Goal: Information Seeking & Learning: Check status

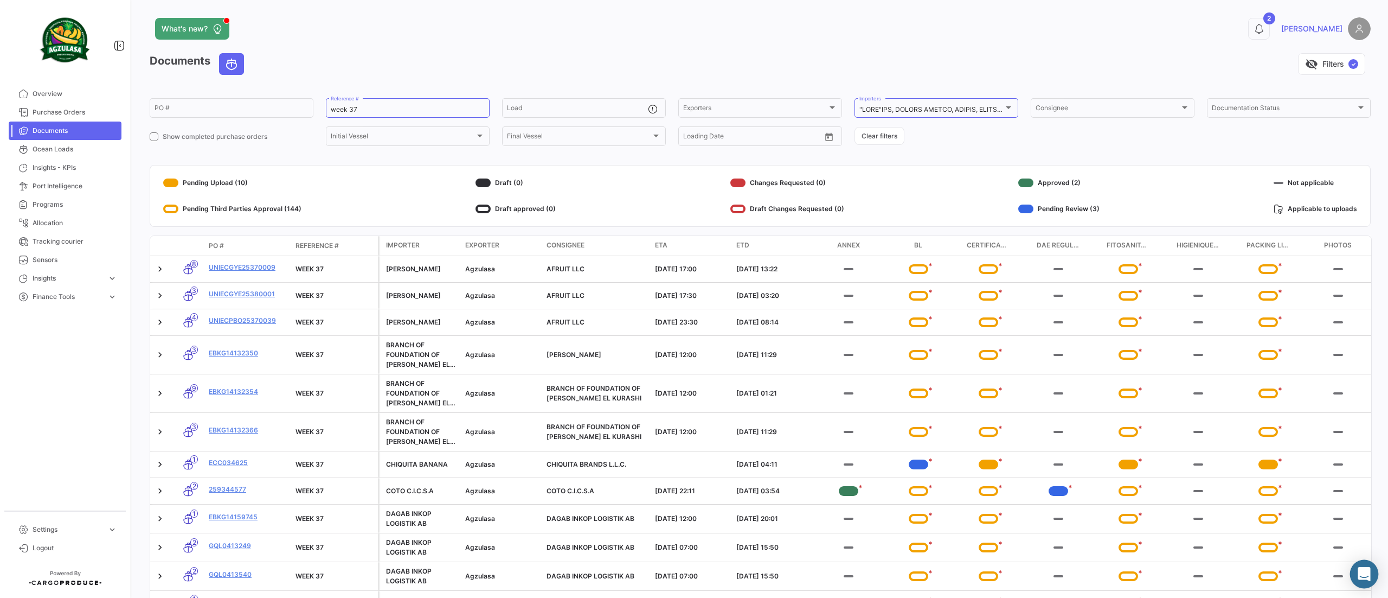
click at [1362, 572] on icon "Abrir Intercom Messenger" at bounding box center [1364, 574] width 12 height 14
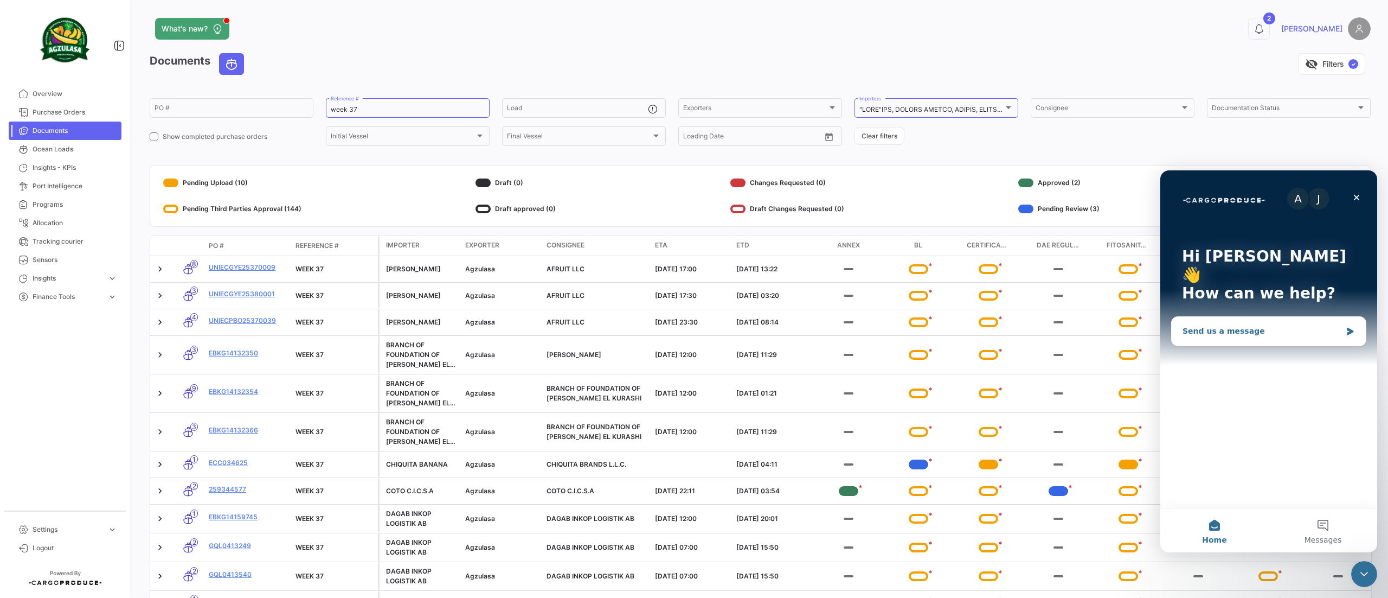
click at [1225, 325] on div "Send us a message" at bounding box center [1262, 330] width 159 height 11
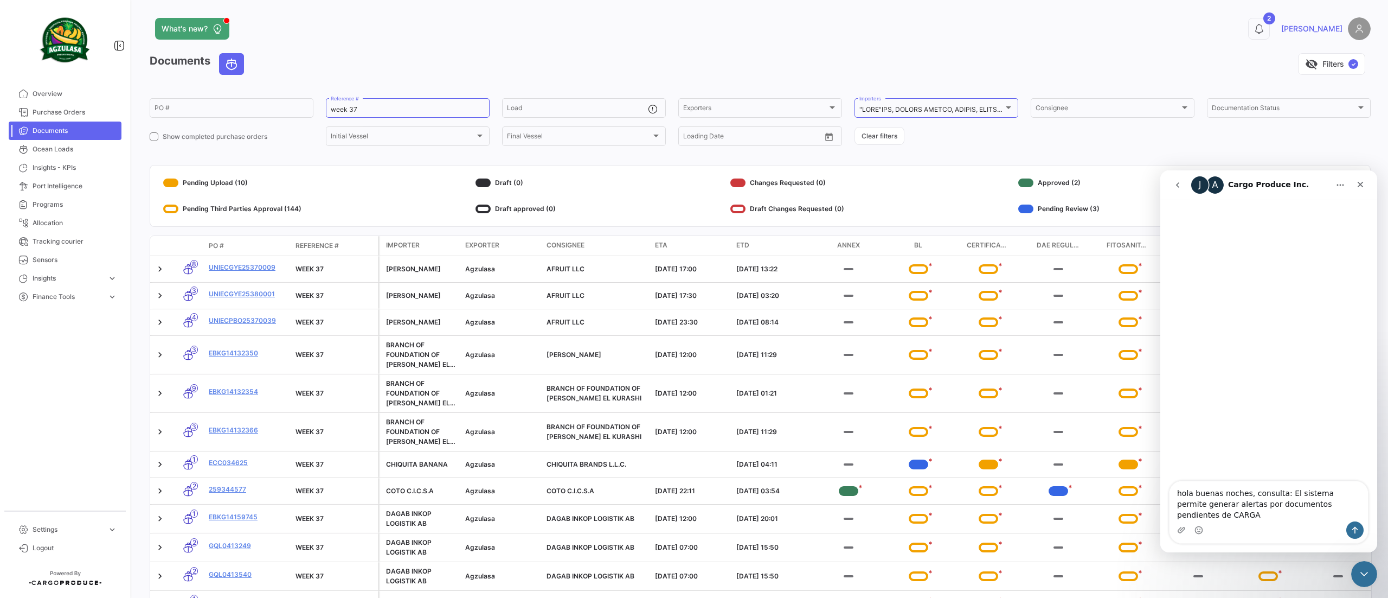
type textarea "hola buenas noches, consulta: El sistema permite generar alertas por documentos…"
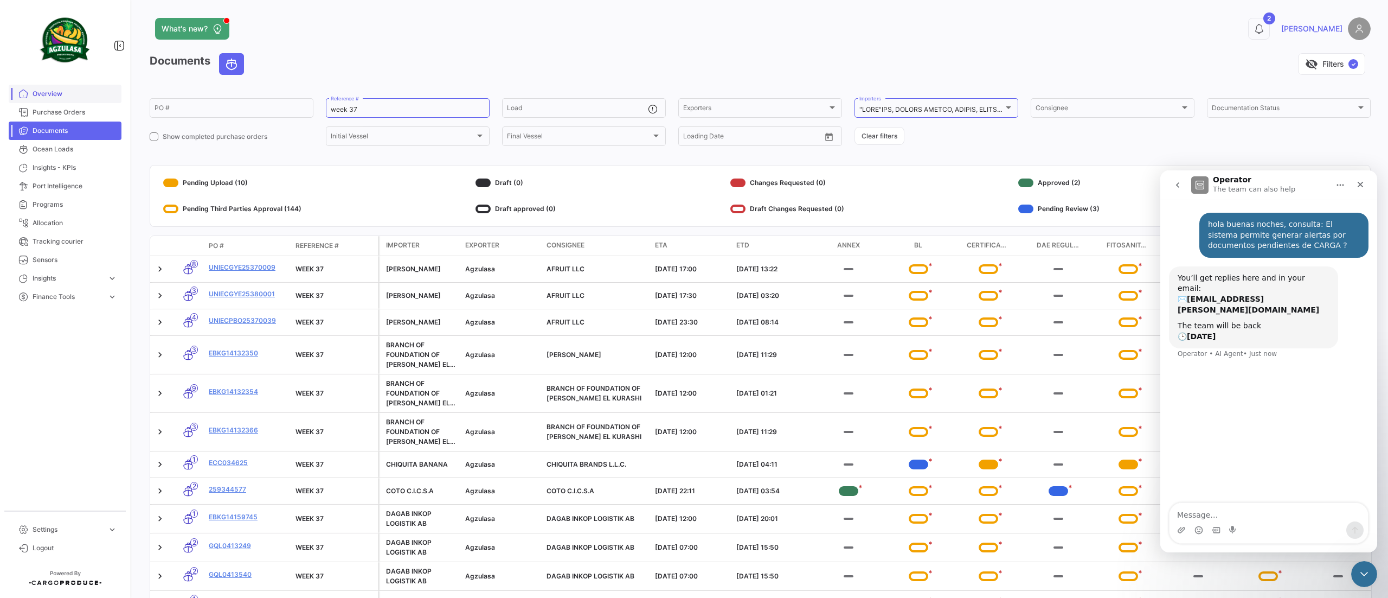
click at [50, 93] on span "Overview" at bounding box center [75, 94] width 85 height 10
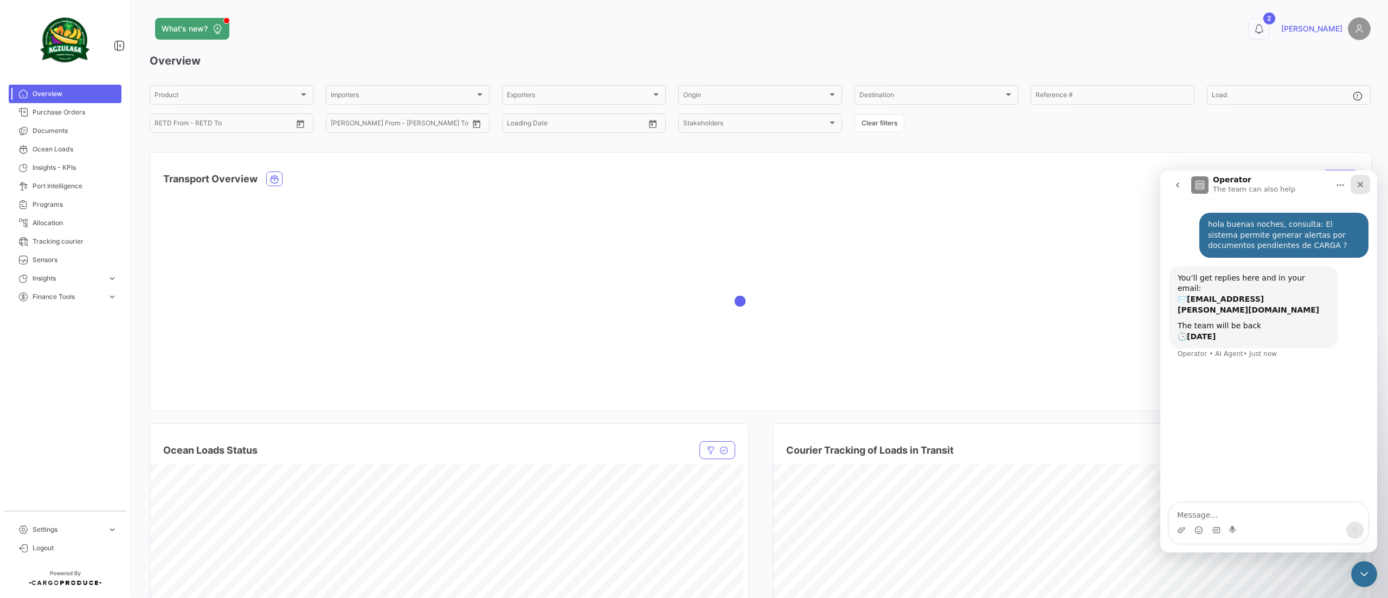
click at [1363, 185] on icon "Close" at bounding box center [1360, 184] width 9 height 9
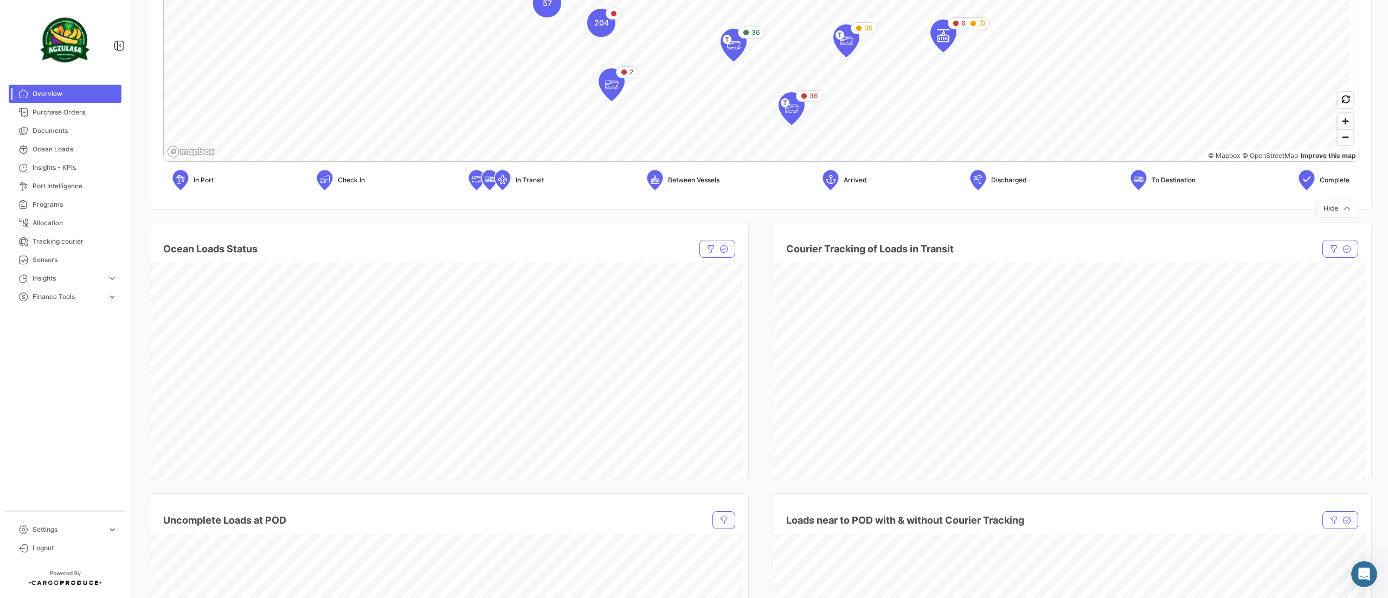
scroll to position [358, 0]
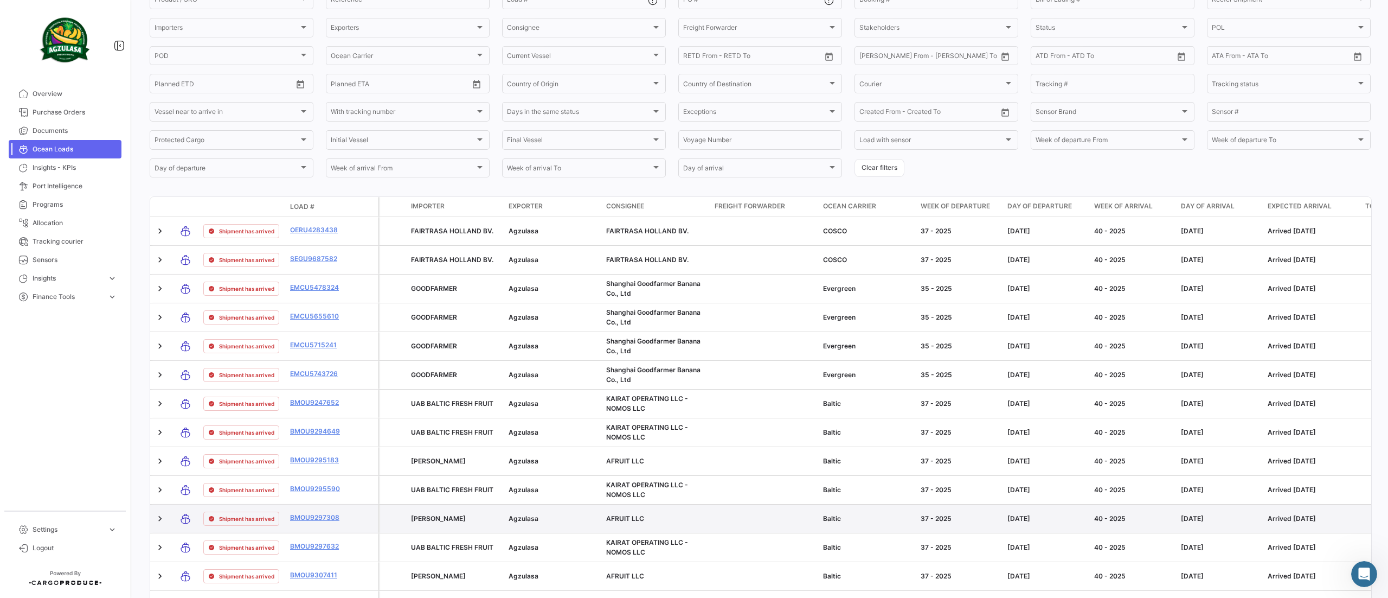
scroll to position [374, 0]
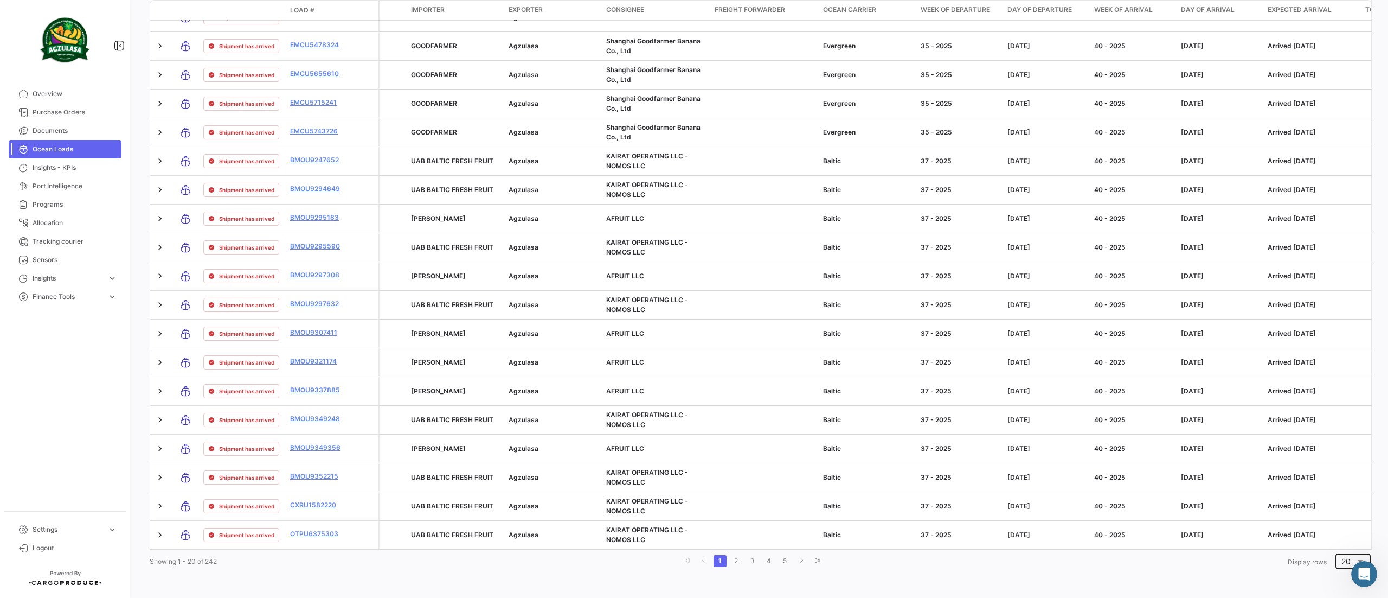
click at [1341, 561] on div "20" at bounding box center [1348, 561] width 14 height 9
click at [1337, 531] on span "50" at bounding box center [1345, 532] width 31 height 23
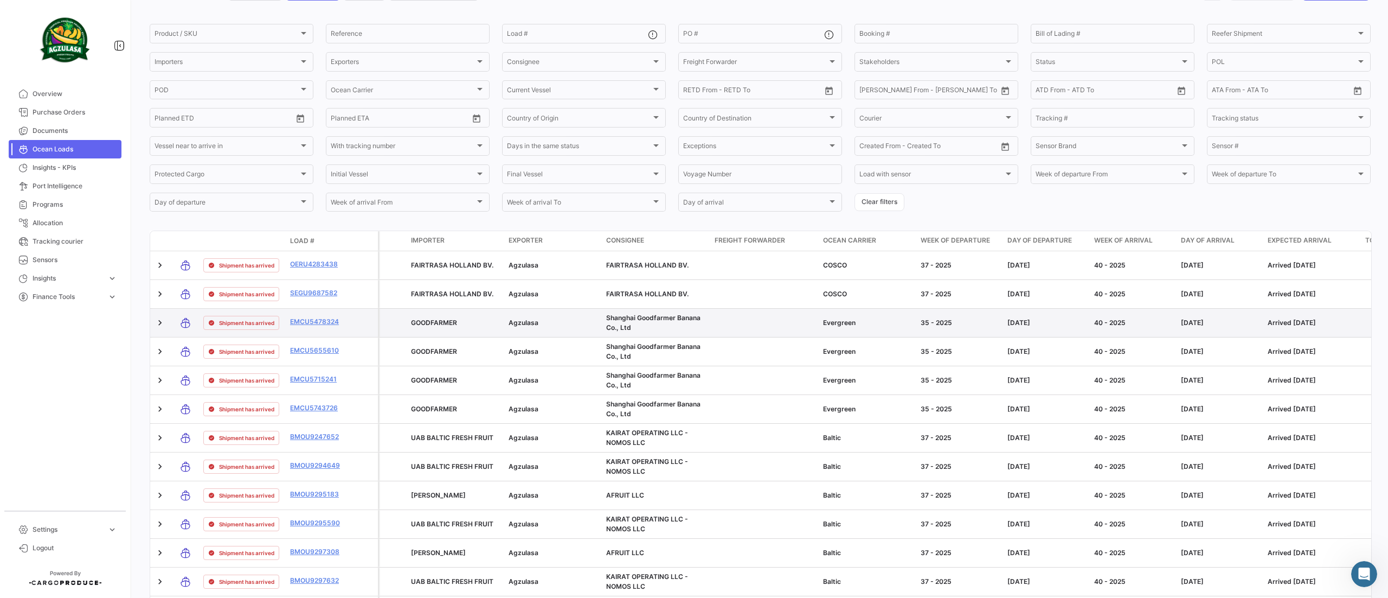
scroll to position [108, 0]
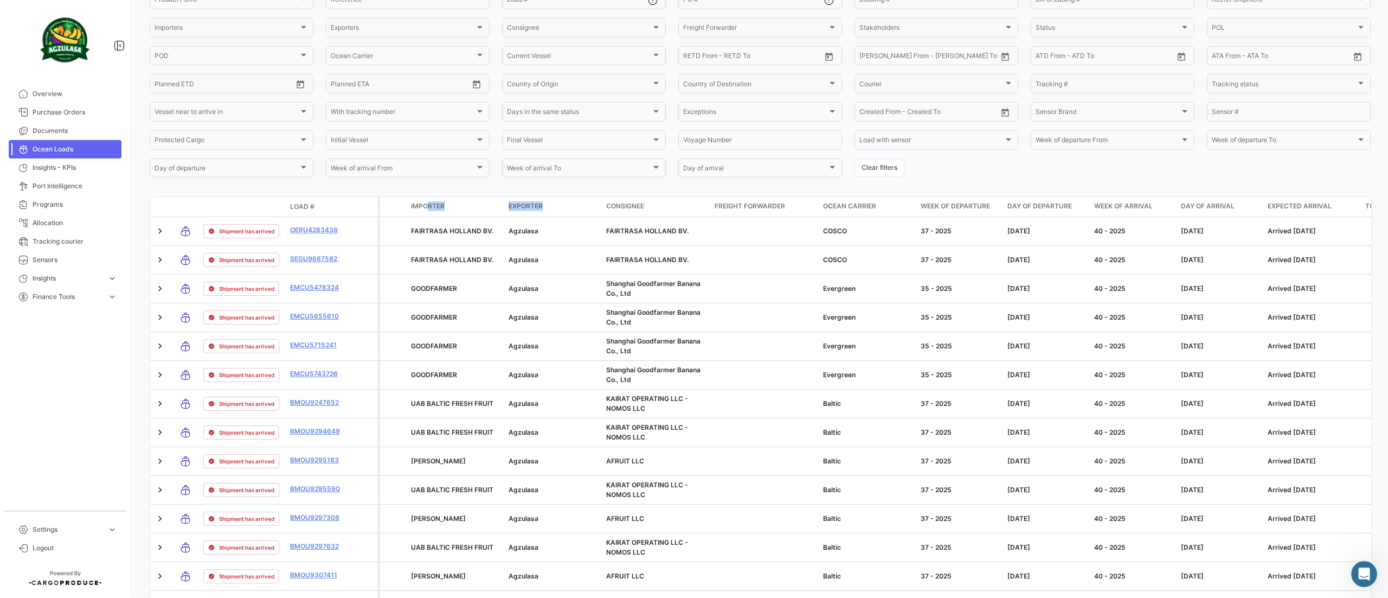
drag, startPoint x: 428, startPoint y: 205, endPoint x: 562, endPoint y: 214, distance: 134.2
click at [599, 211] on span at bounding box center [600, 207] width 4 height 20
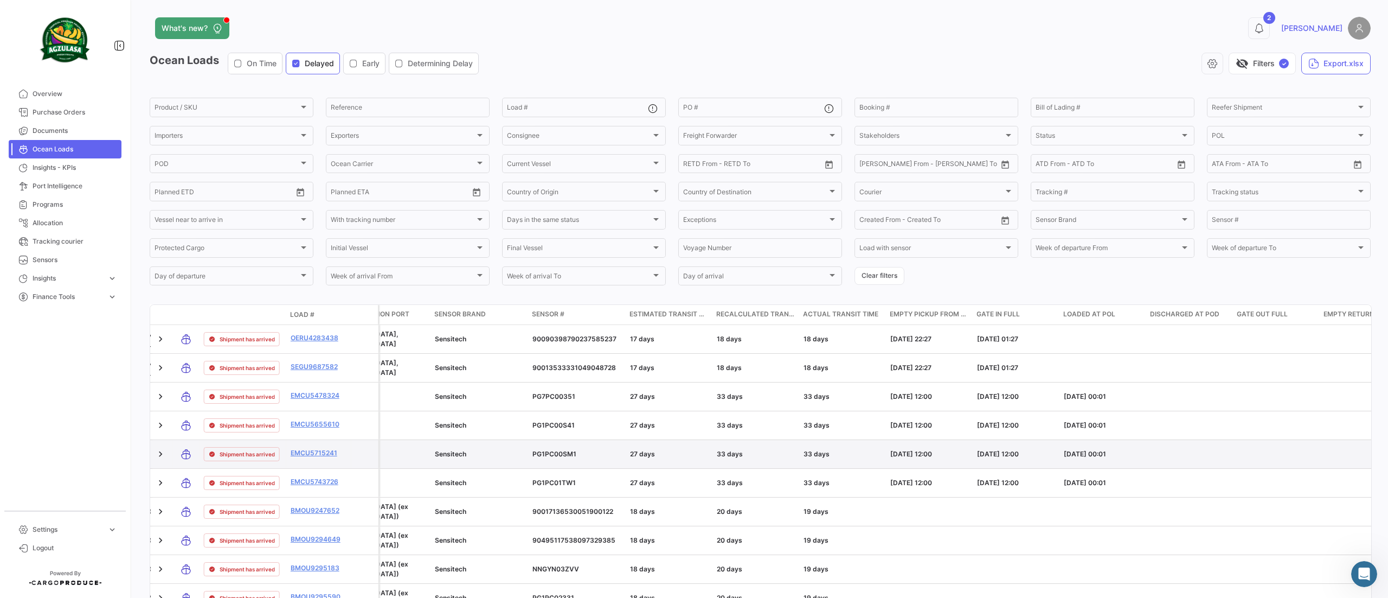
scroll to position [0, 0]
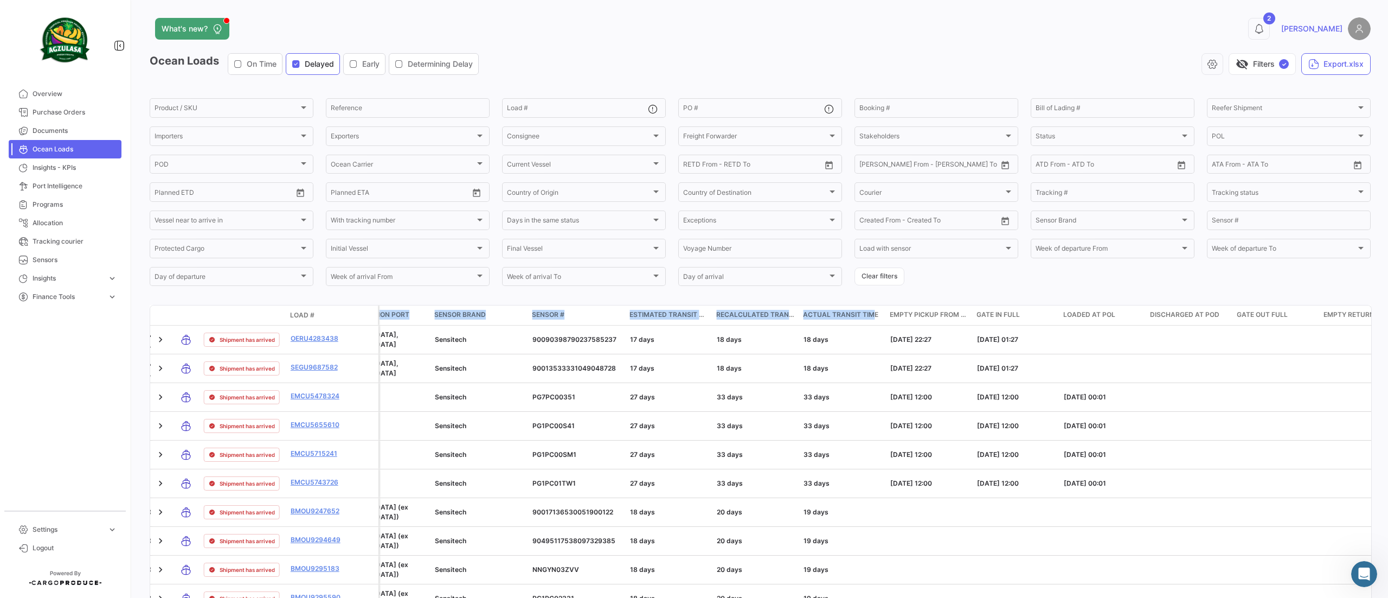
drag, startPoint x: 872, startPoint y: 316, endPoint x: 348, endPoint y: 314, distance: 524.3
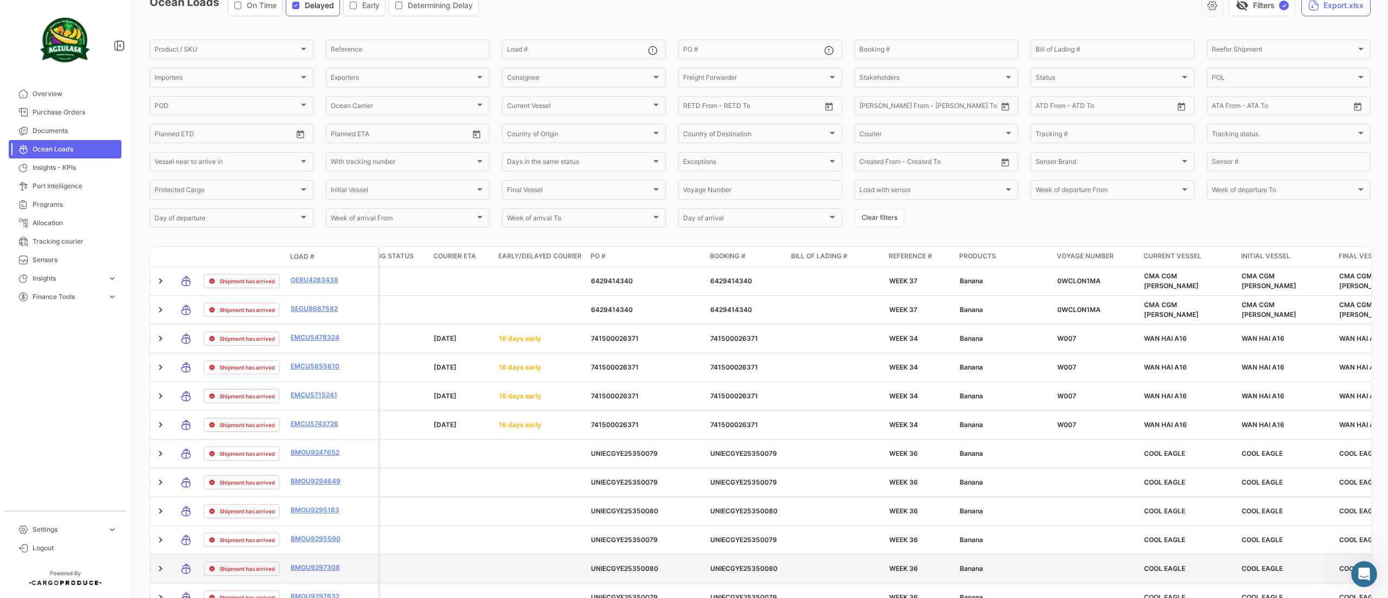
scroll to position [48, 0]
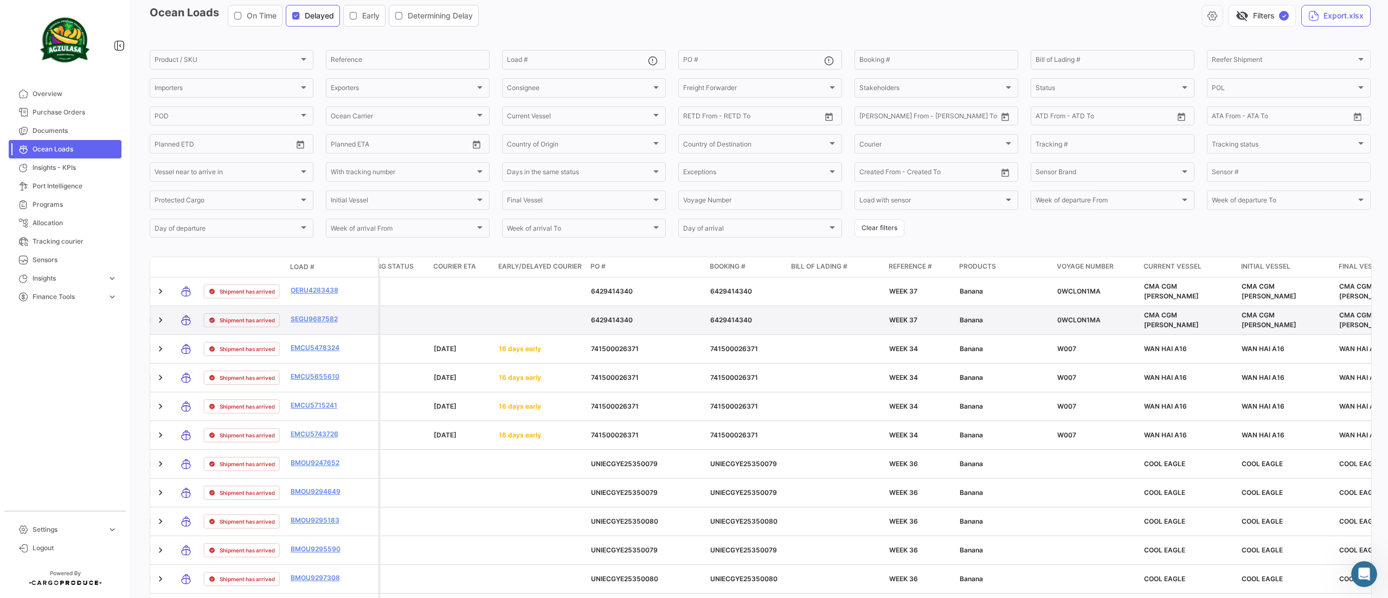
drag, startPoint x: 844, startPoint y: 324, endPoint x: 374, endPoint y: 312, distance: 470.3
click at [374, 312] on datatable-body-row "Shipment has arrived SEGU9687582 FAIRTRASA HOLLAND BV. Agzulasa FAIRTRASA HOLLA…" at bounding box center [547, 320] width 4804 height 29
click at [692, 316] on datatable-body-cell "6429414340" at bounding box center [646, 320] width 119 height 28
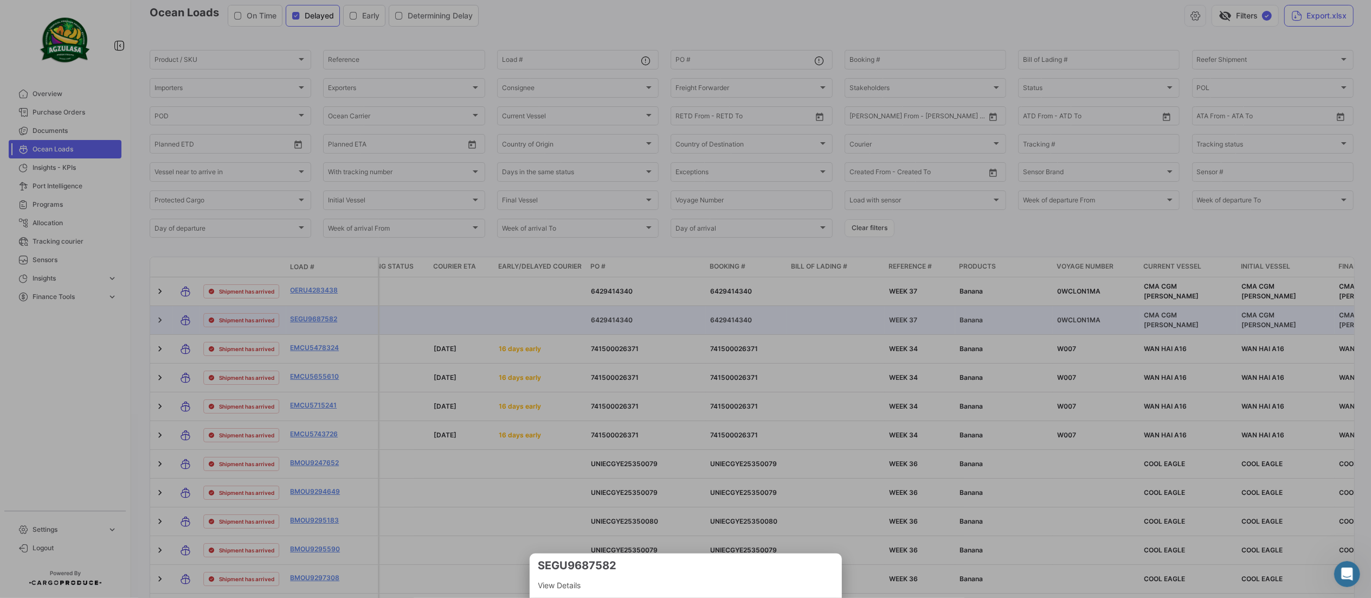
click at [748, 245] on div at bounding box center [685, 299] width 1371 height 598
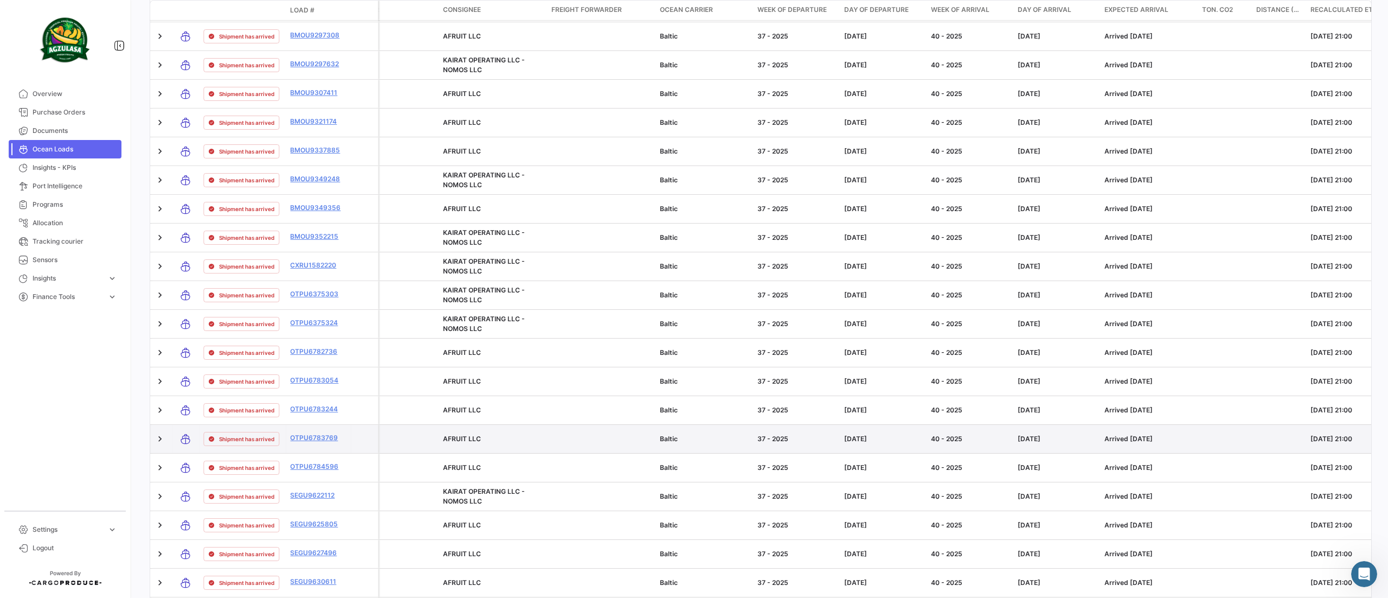
scroll to position [0, 0]
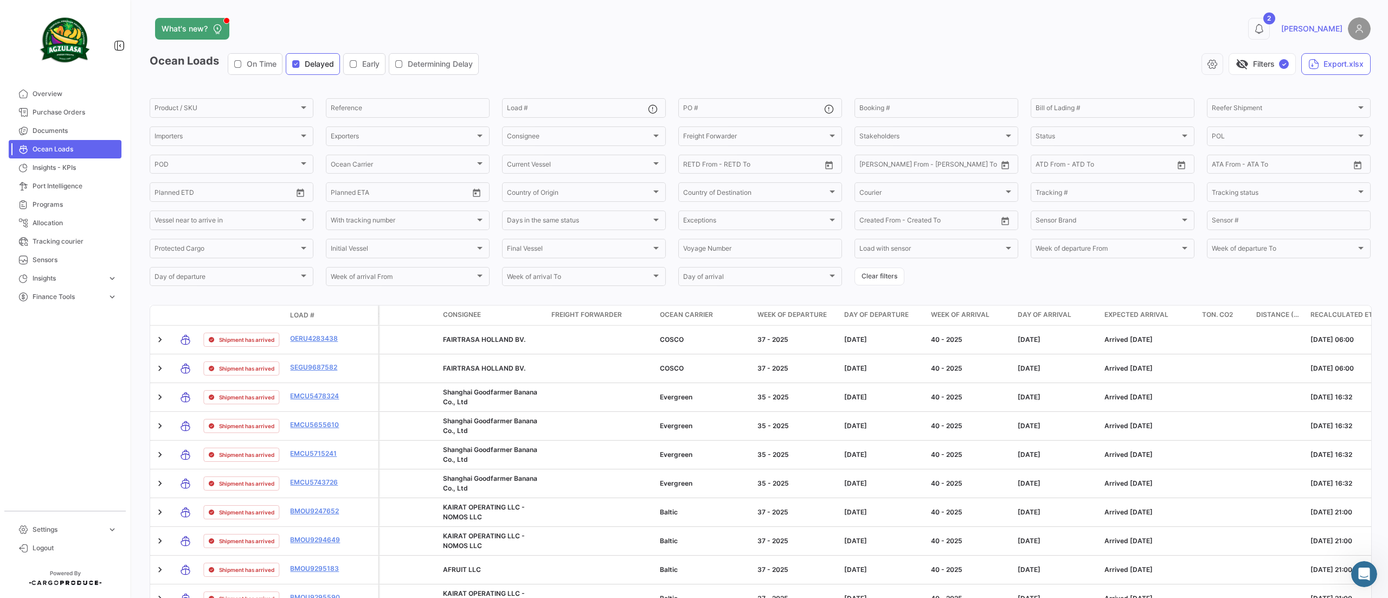
drag, startPoint x: 1185, startPoint y: 288, endPoint x: 1305, endPoint y: 321, distance: 123.8
click at [1369, 313] on div "What's new? 2 [PERSON_NAME] Ocean Loads On Time Delayed Early Determining Delay…" at bounding box center [760, 299] width 1256 height 598
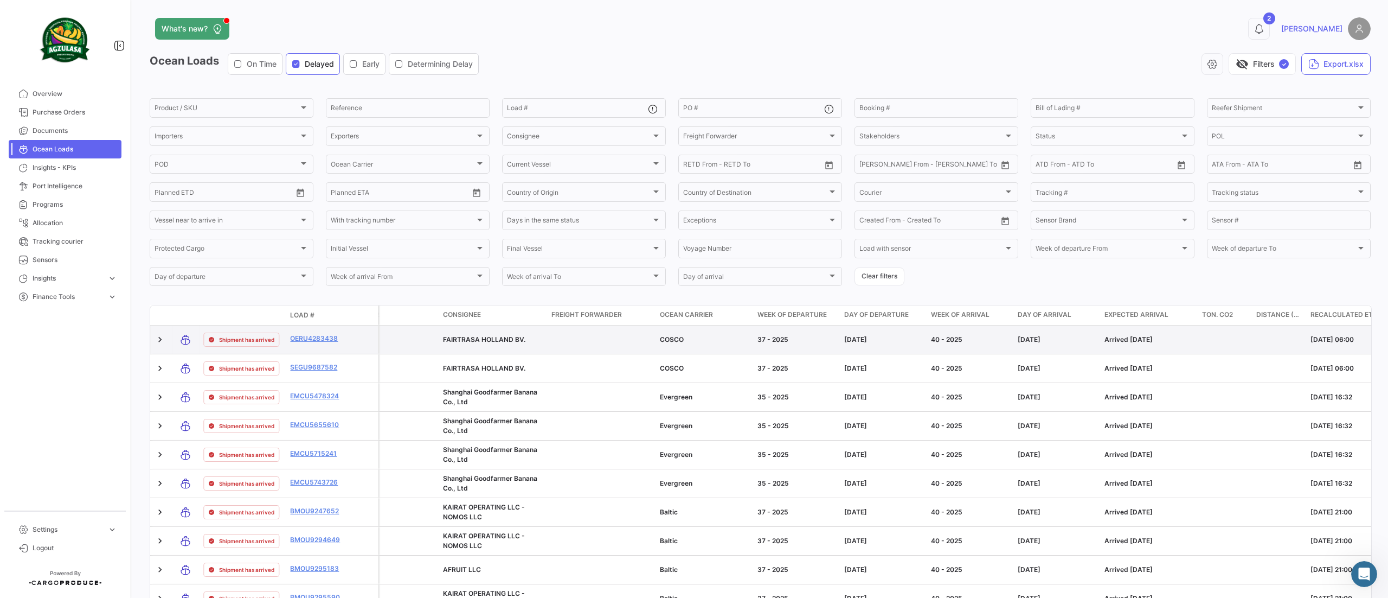
click at [1196, 339] on datatable-body-cell "Arrived [DATE]" at bounding box center [1149, 339] width 98 height 28
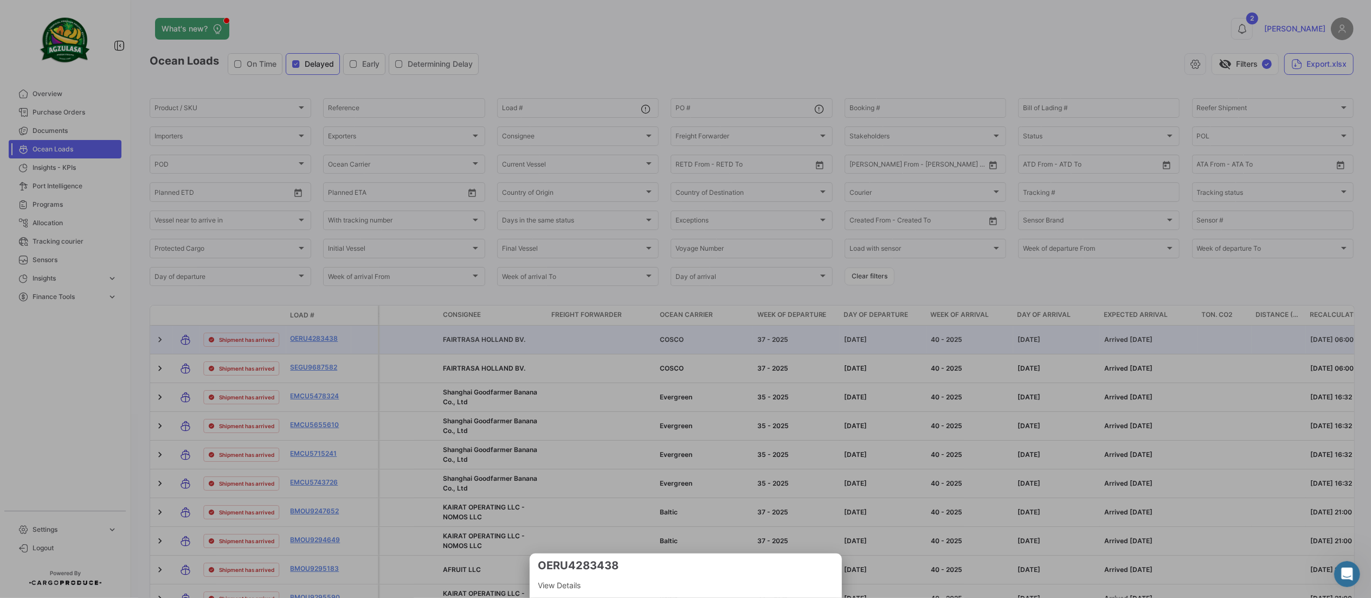
click at [1132, 298] on div at bounding box center [685, 299] width 1371 height 598
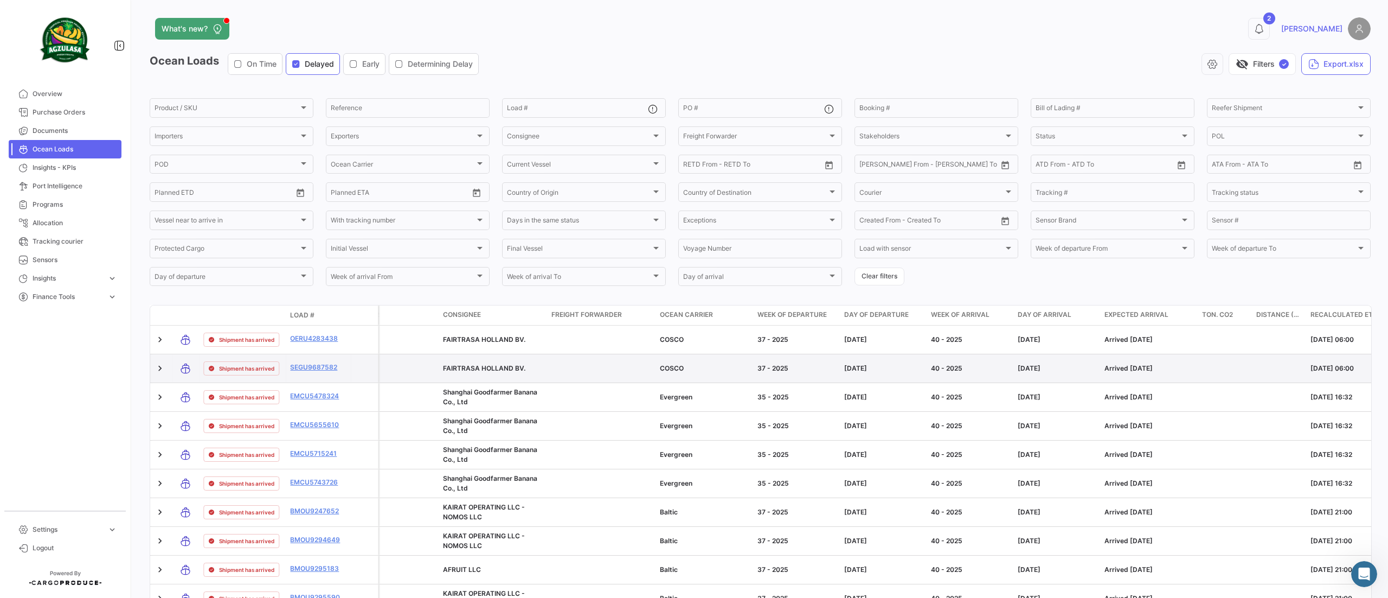
drag, startPoint x: 1112, startPoint y: 297, endPoint x: 1258, endPoint y: 385, distance: 171.0
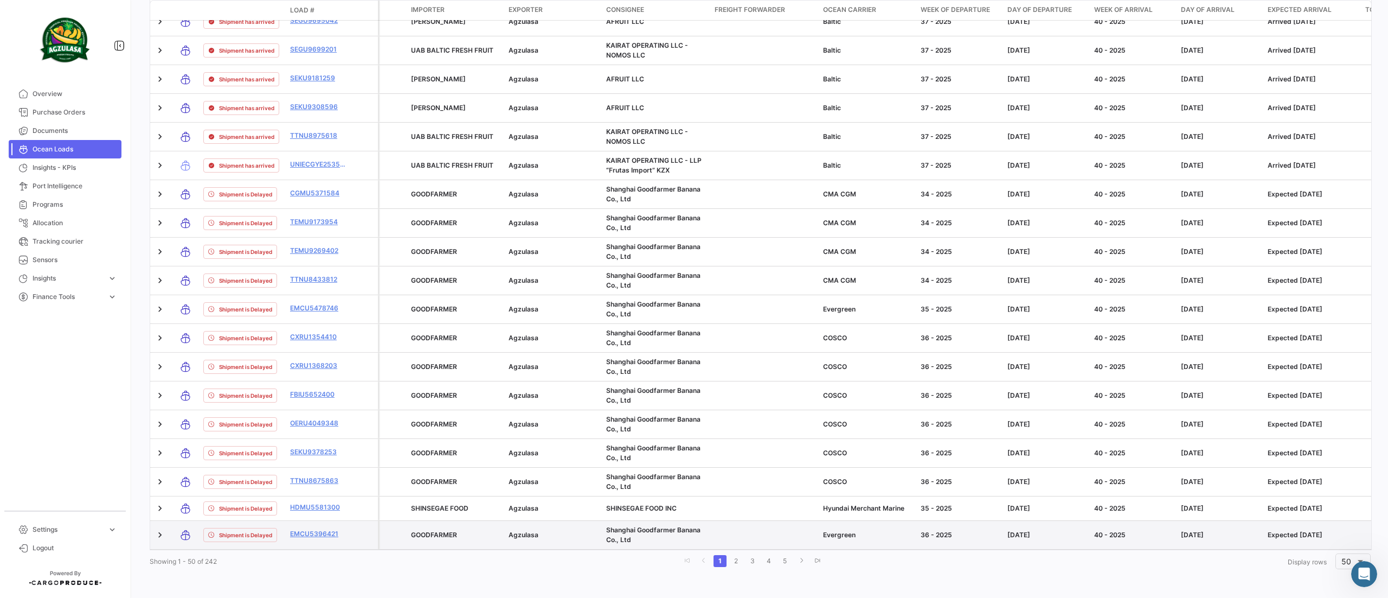
scroll to position [1241, 0]
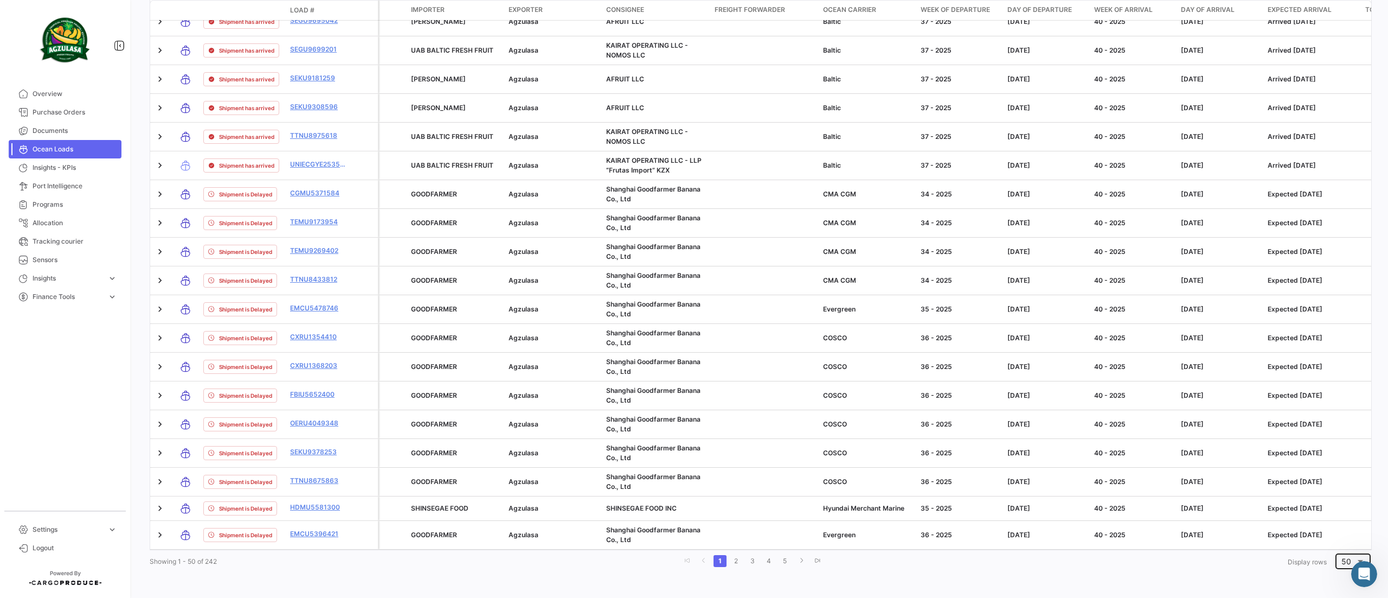
click at [1341, 558] on span "50" at bounding box center [1346, 560] width 10 height 9
click at [1337, 555] on span "100" at bounding box center [1345, 554] width 31 height 23
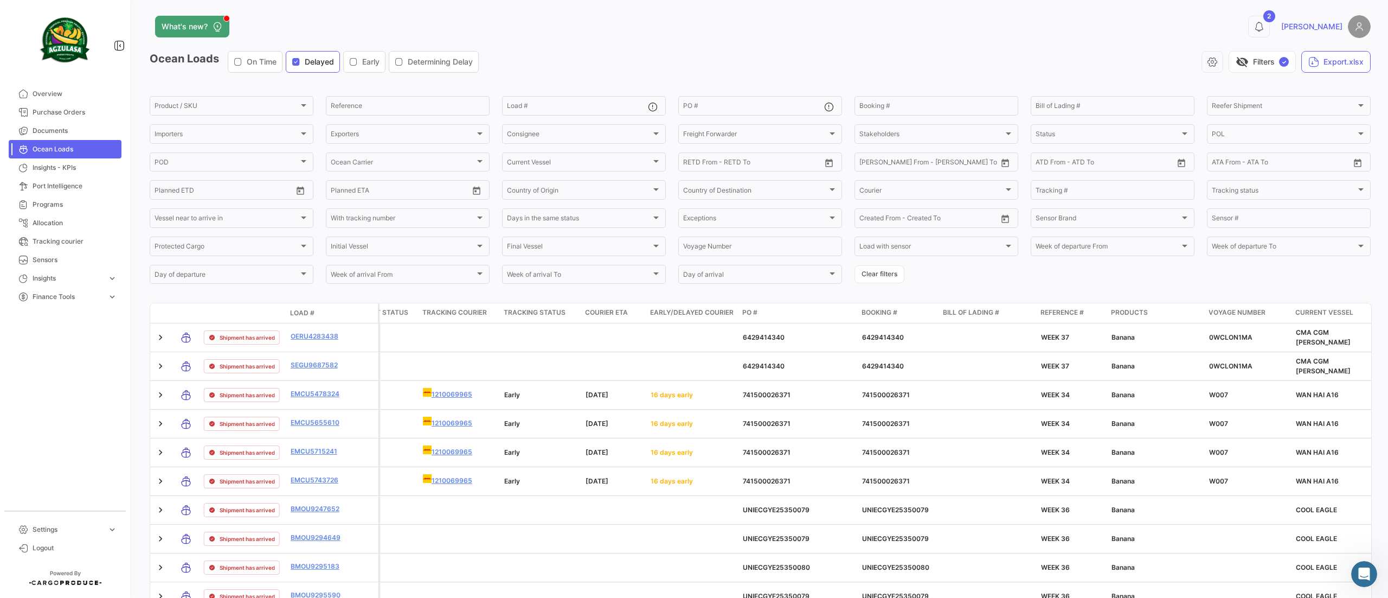
scroll to position [0, 0]
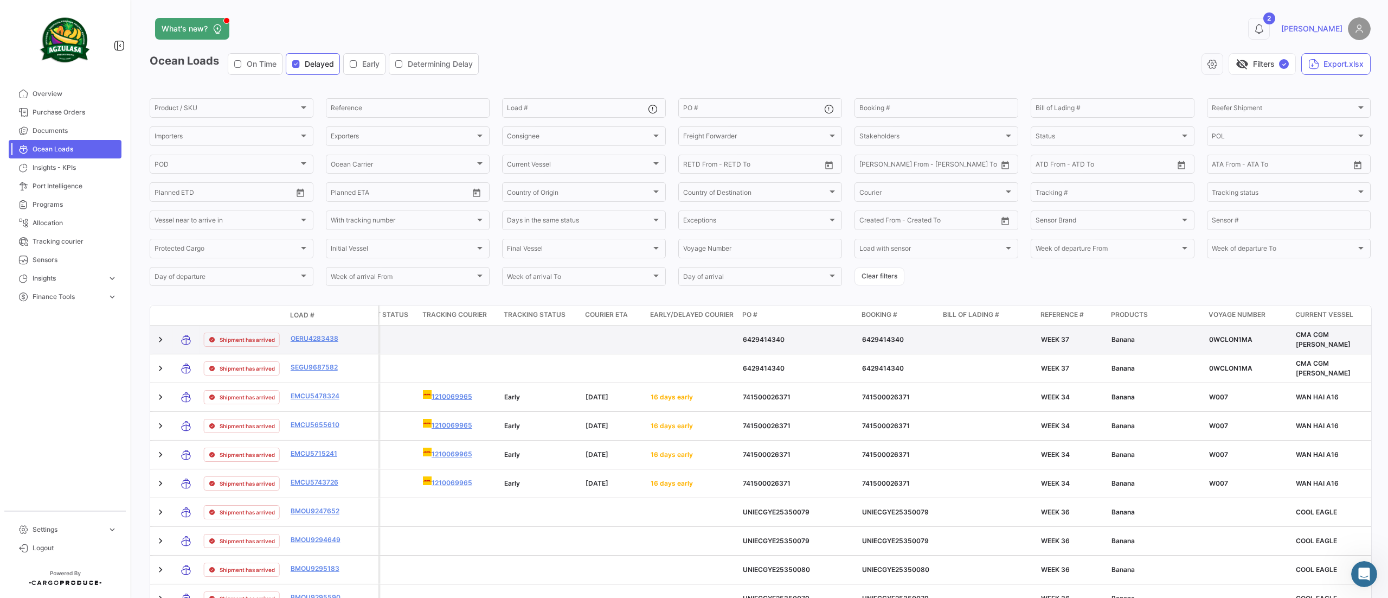
drag, startPoint x: 678, startPoint y: 301, endPoint x: 295, endPoint y: 353, distance: 386.3
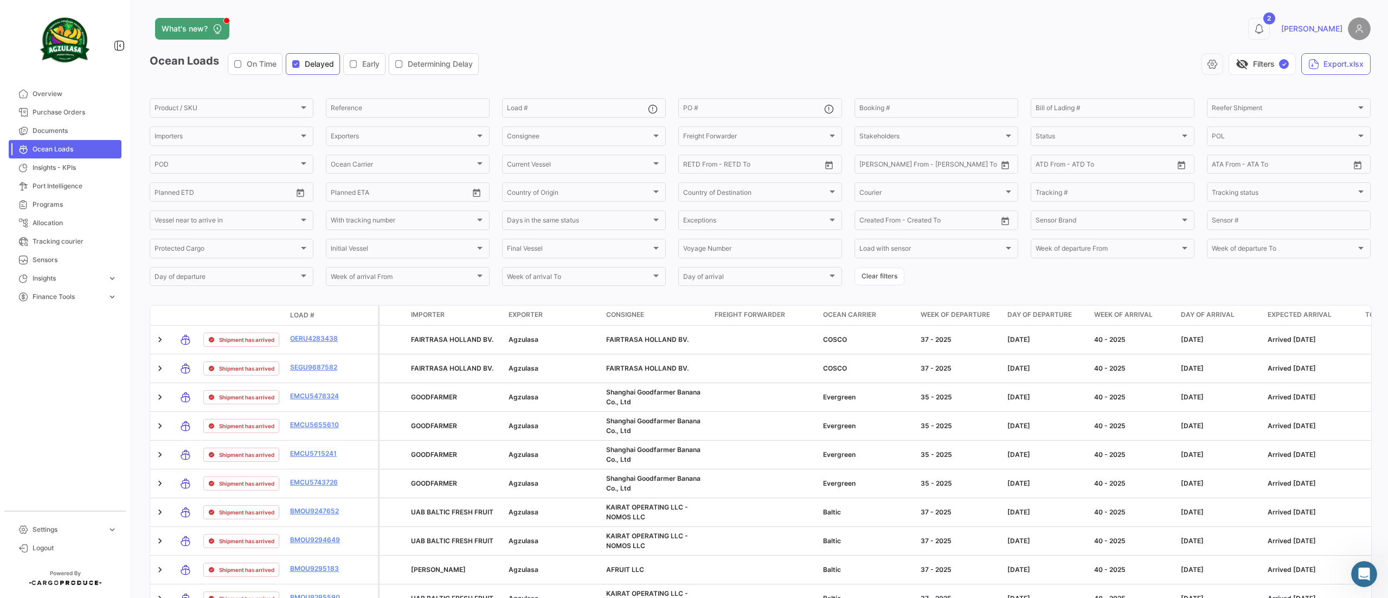
click at [650, 316] on div "Consignee" at bounding box center [656, 315] width 100 height 10
click at [621, 319] on span "Consignee" at bounding box center [625, 315] width 38 height 10
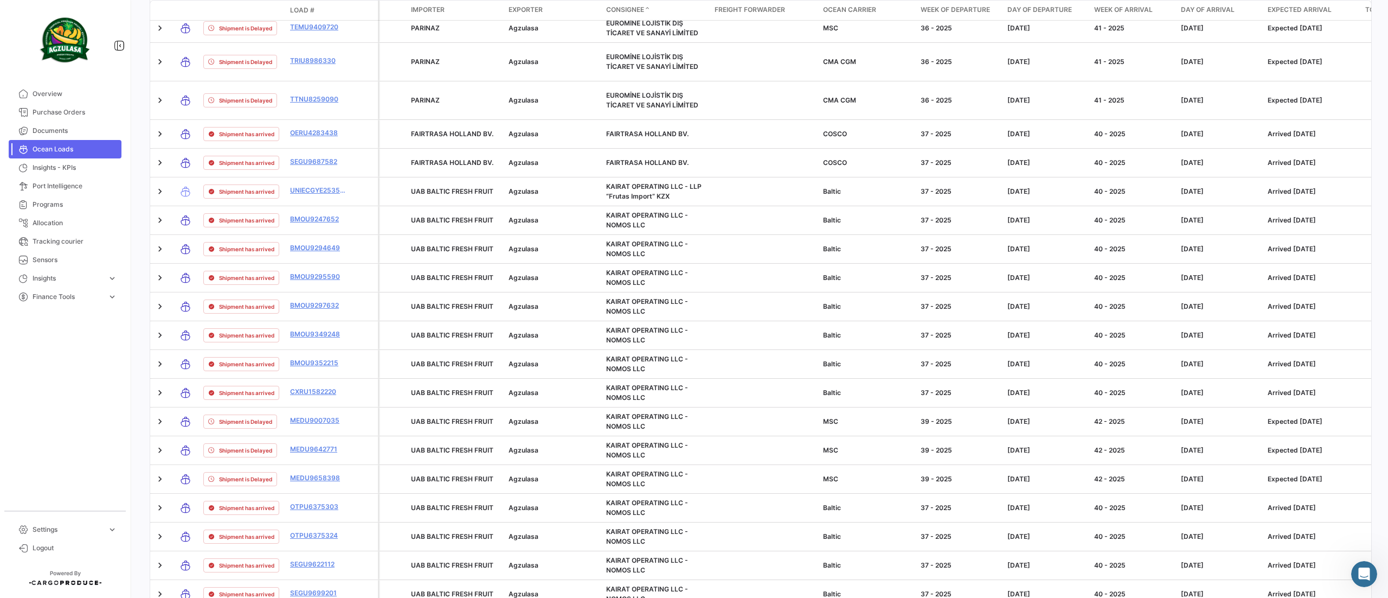
scroll to position [2839, 0]
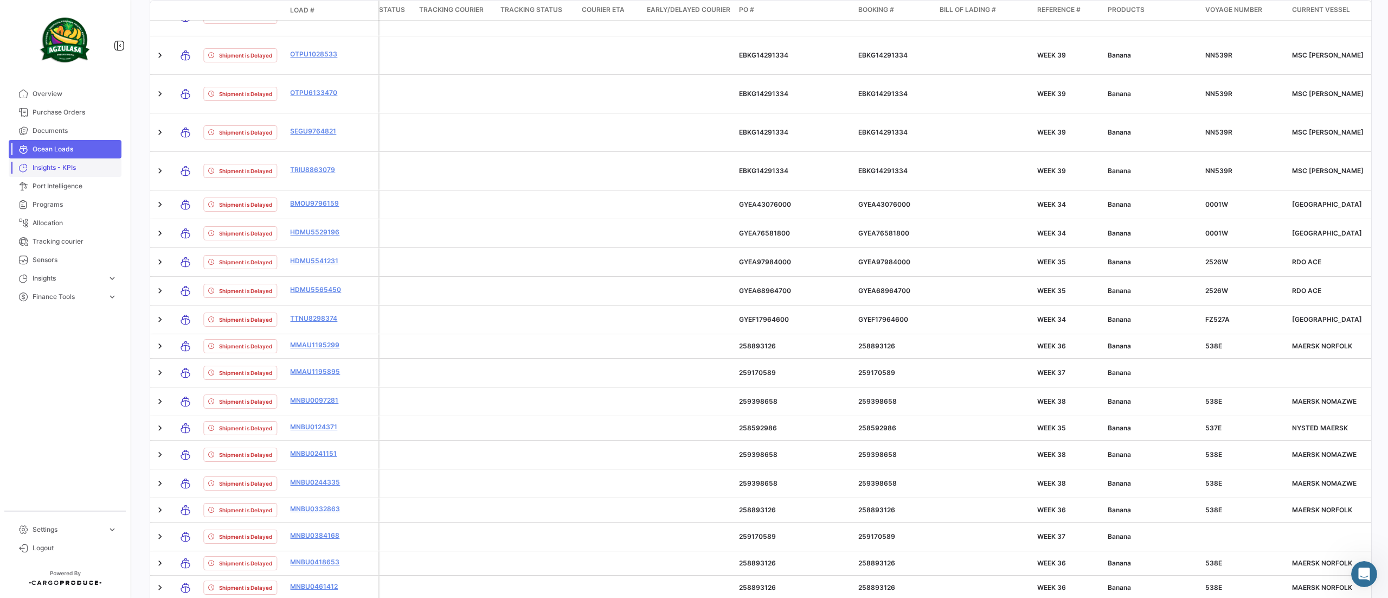
scroll to position [328, 0]
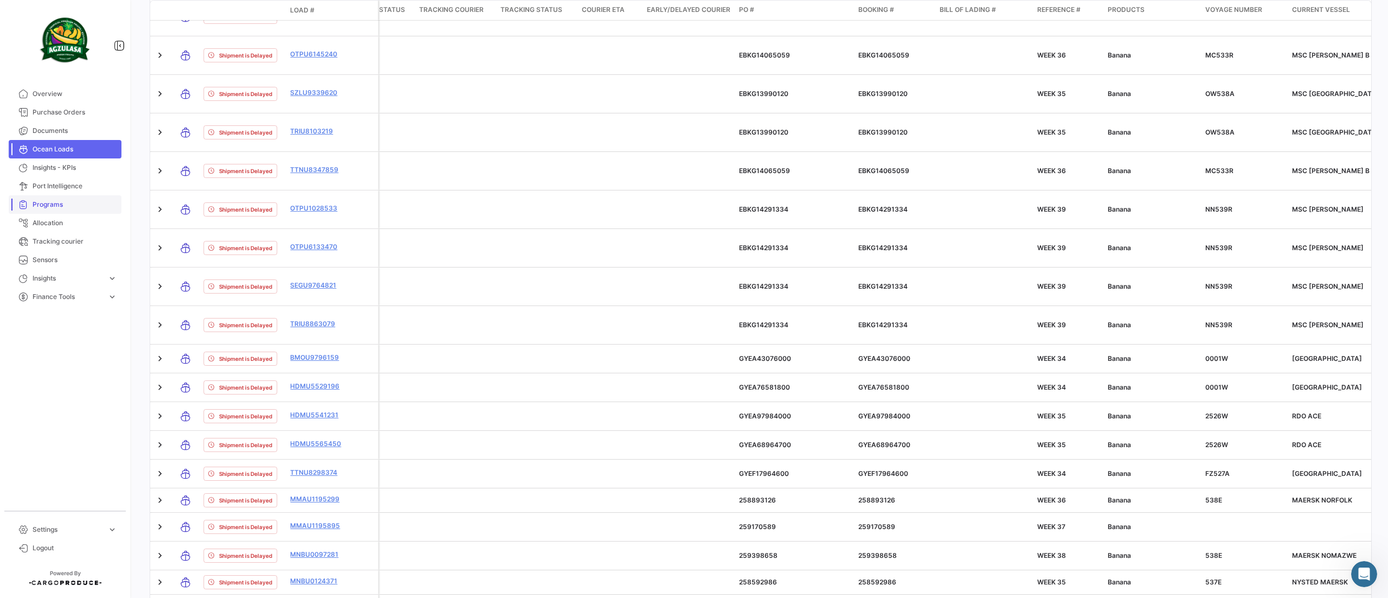
click at [56, 203] on span "Programs" at bounding box center [75, 205] width 85 height 10
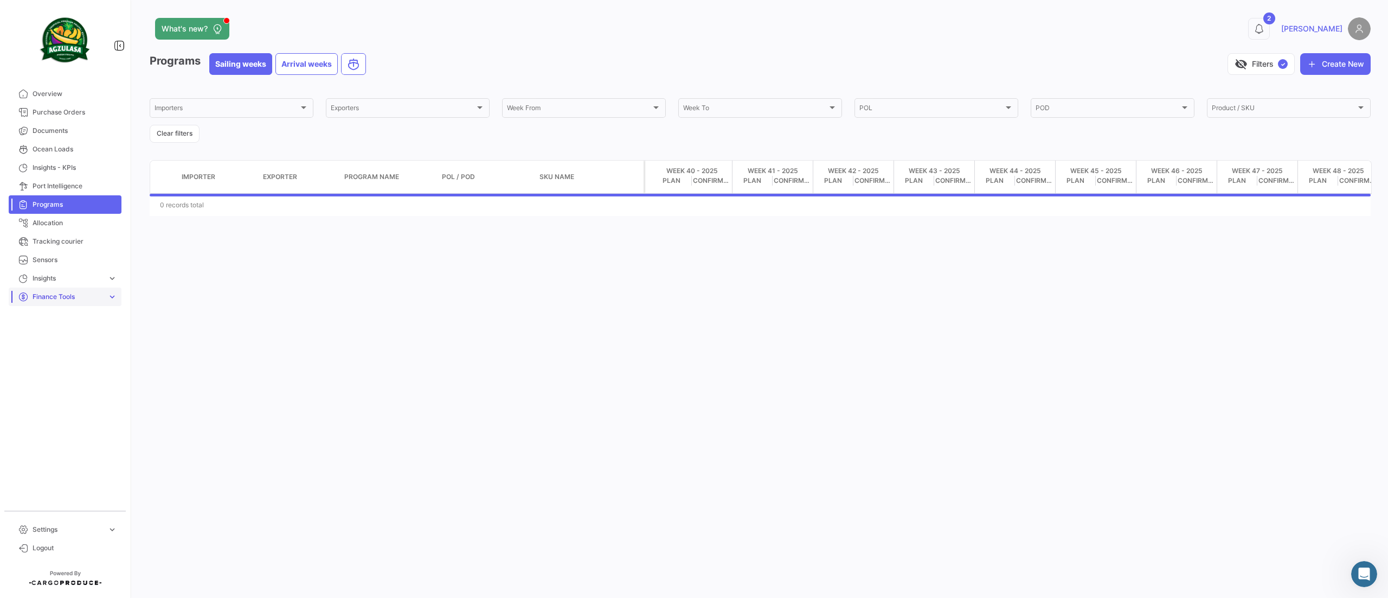
click at [87, 297] on span "Finance Tools" at bounding box center [68, 297] width 70 height 10
click at [104, 280] on link "Insights expand_more" at bounding box center [65, 278] width 113 height 18
